Goal: Task Accomplishment & Management: Complete application form

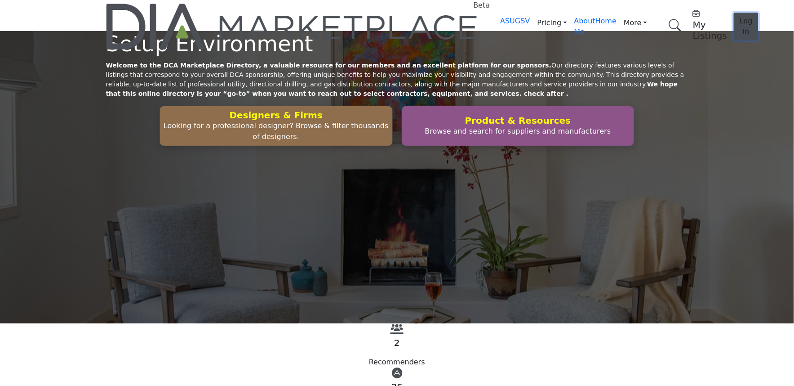
click at [734, 22] on button "Log In" at bounding box center [746, 27] width 25 height 28
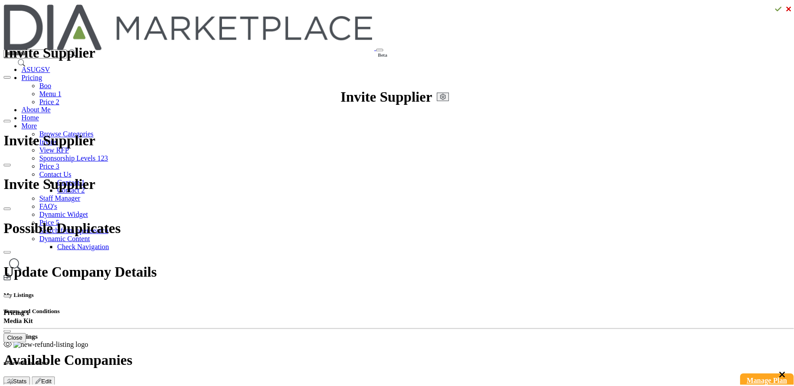
scroll to position [50, 0]
